Goal: Navigation & Orientation: Find specific page/section

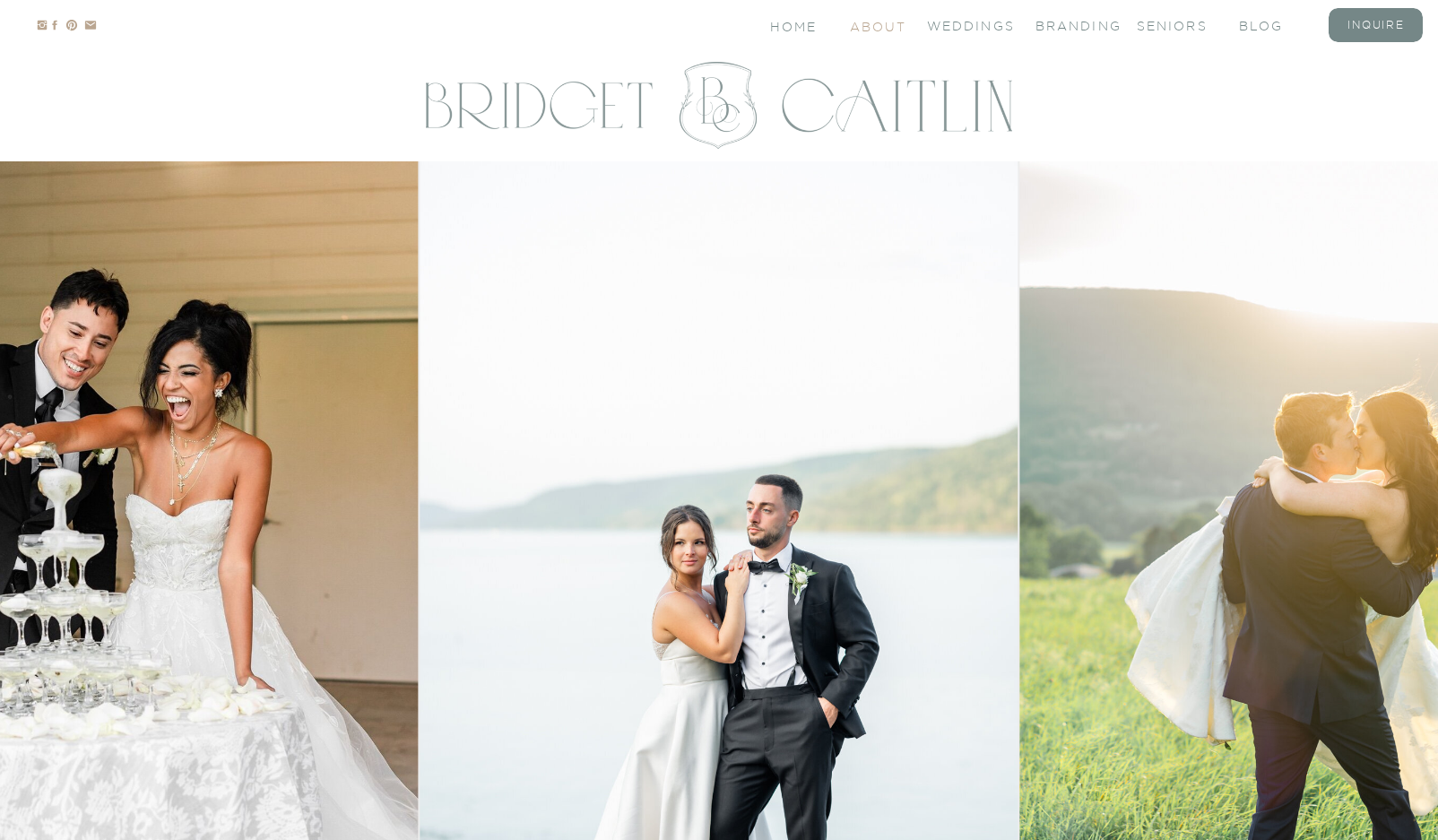
click at [886, 23] on nav "About" at bounding box center [877, 25] width 54 height 15
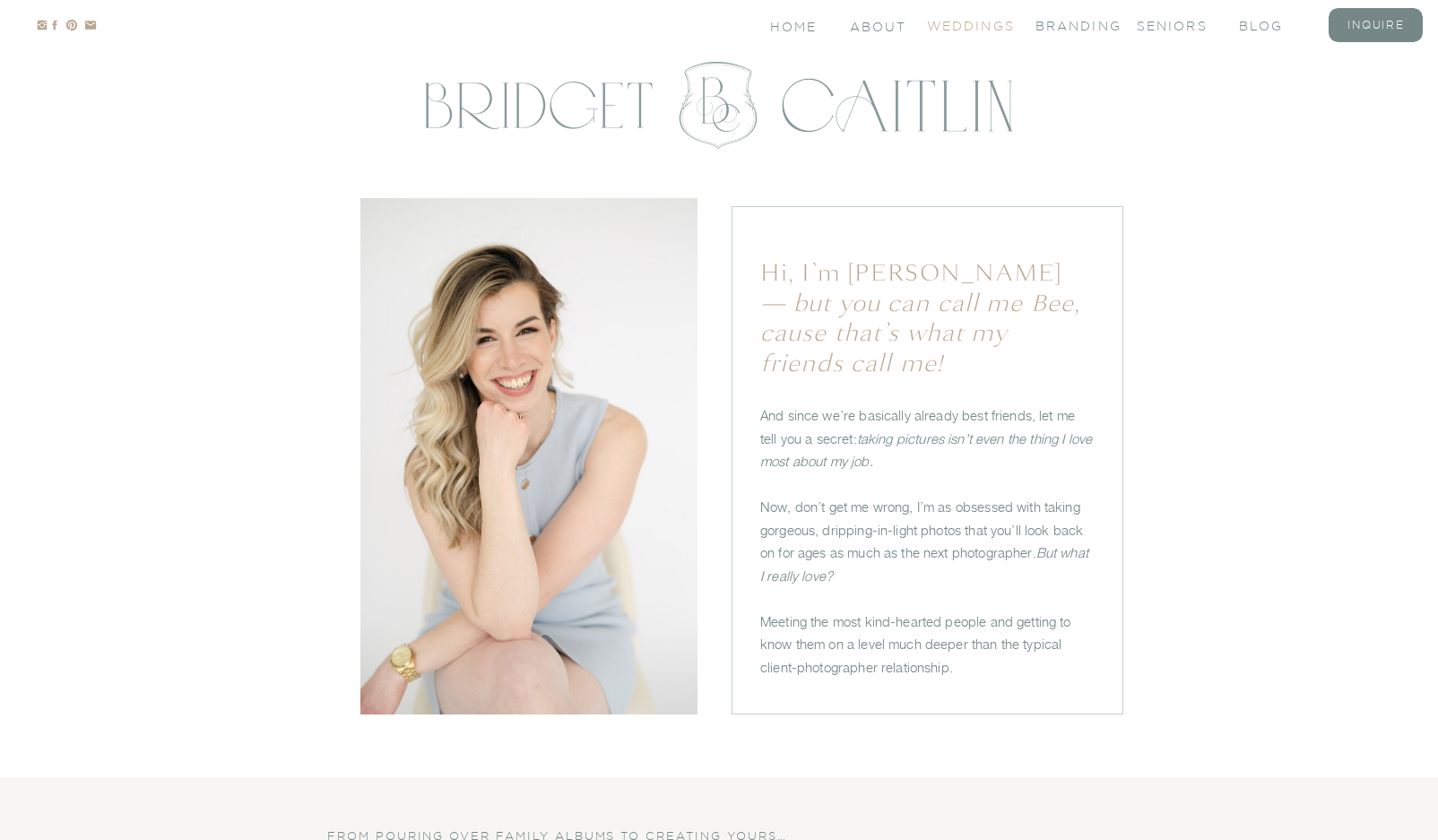
click at [935, 27] on nav "Weddings" at bounding box center [963, 24] width 72 height 15
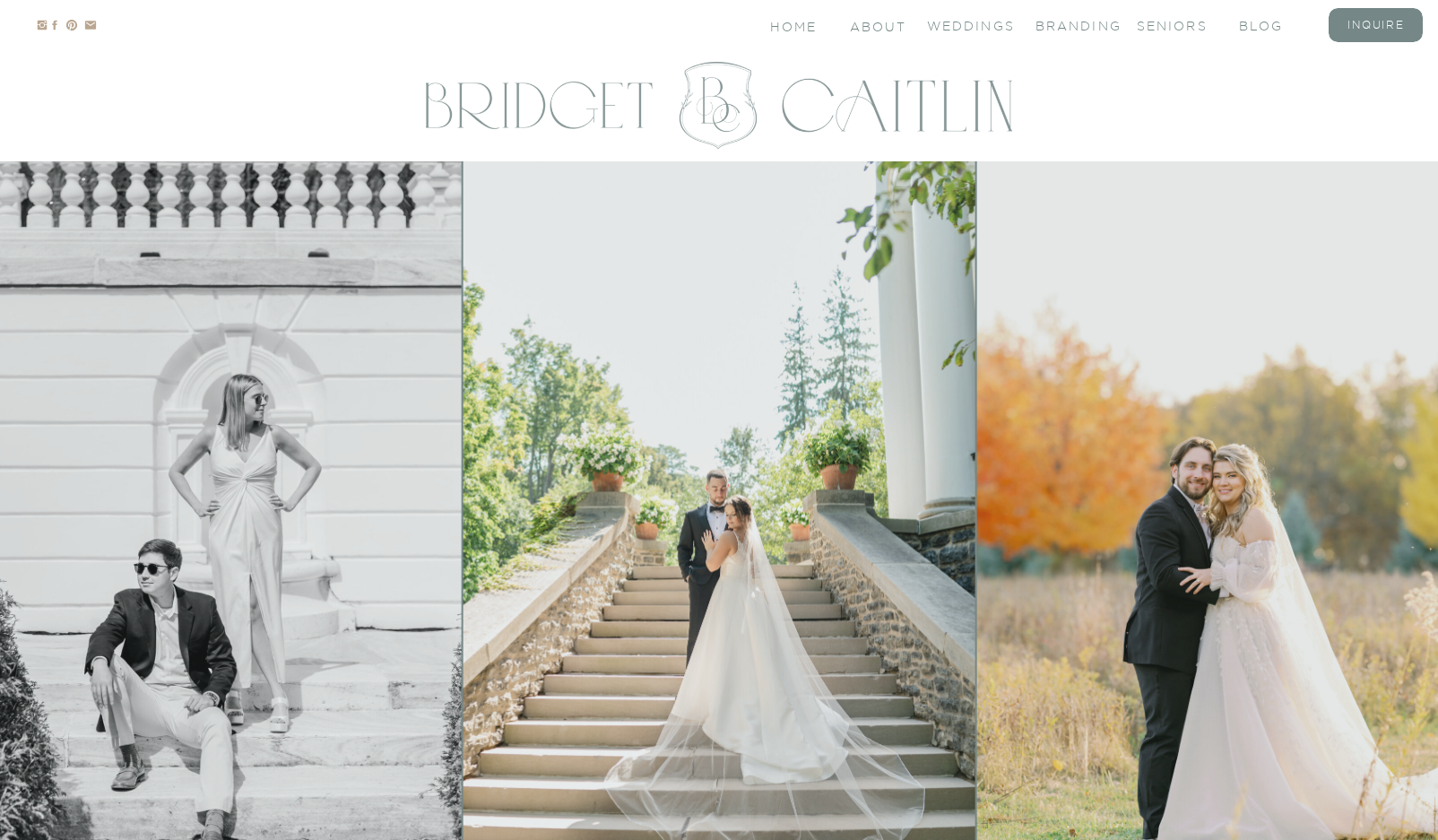
click at [1081, 23] on nav "branding" at bounding box center [1072, 24] width 72 height 15
